Goal: Find specific page/section

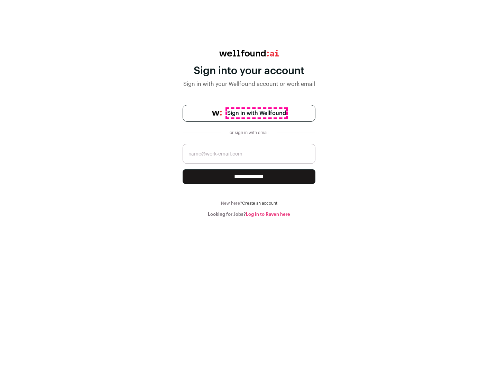
click at [256, 113] on span "Sign in with Wellfound" at bounding box center [256, 113] width 59 height 8
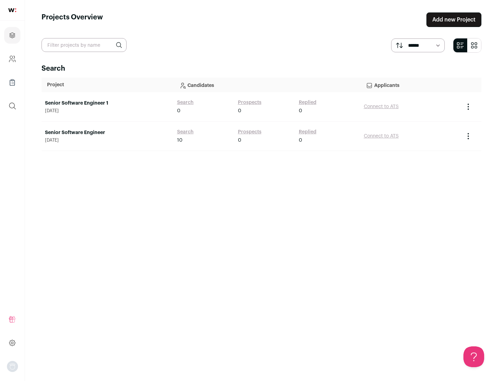
click at [107, 133] on link "Senior Software Engineer" at bounding box center [107, 132] width 125 height 7
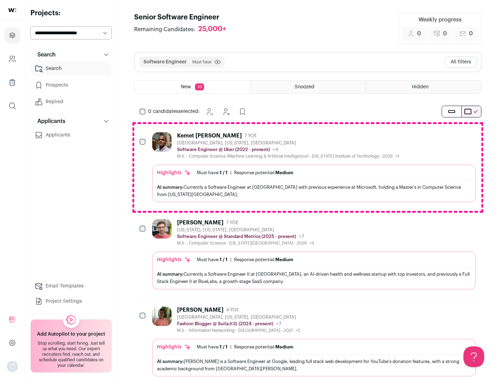
click at [308, 167] on div "Highlights Must have: 1 / 1 How many must haves have been fulfilled? | Response…" at bounding box center [314, 183] width 324 height 38
